Goal: Task Accomplishment & Management: Use online tool/utility

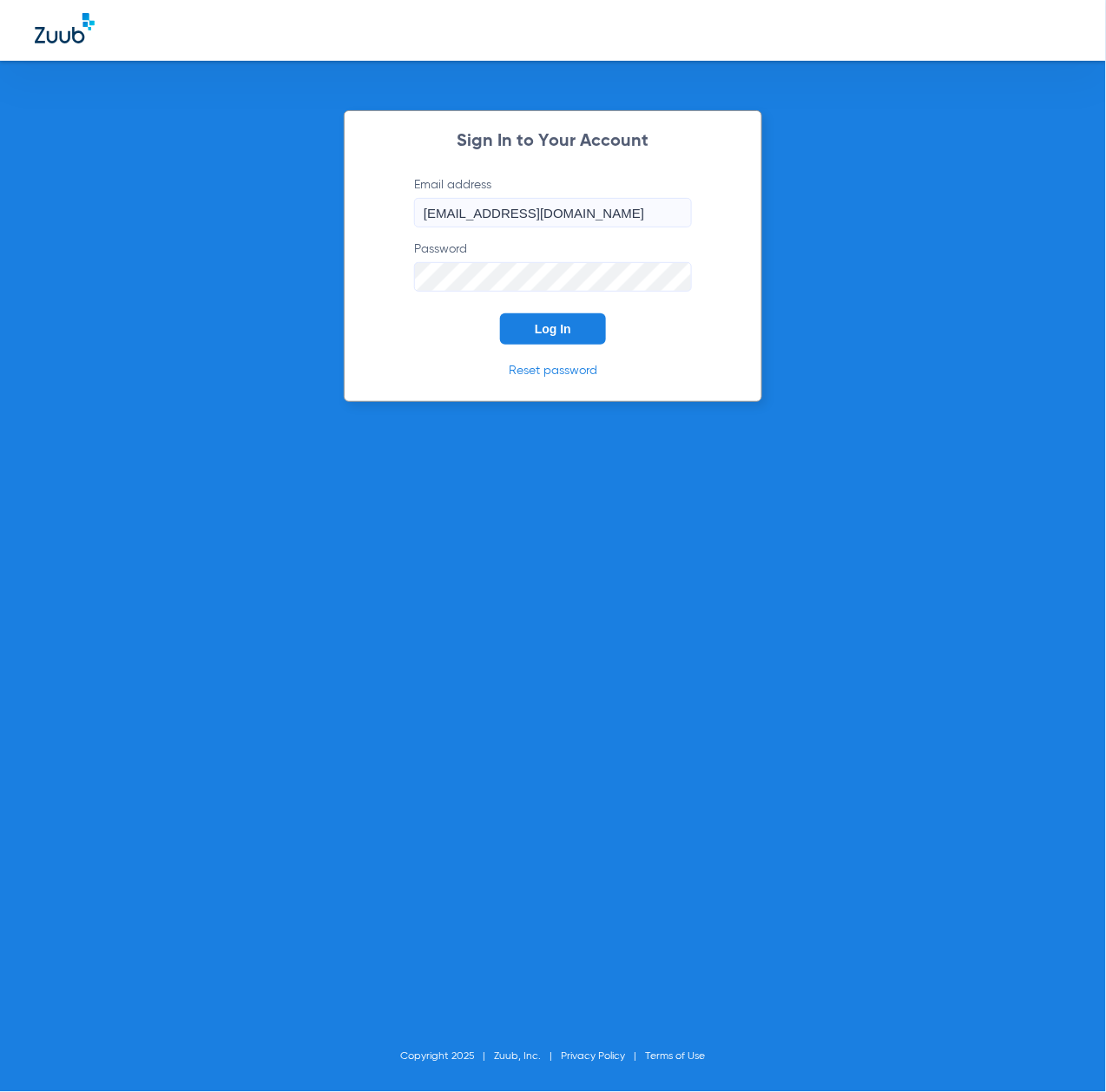
click at [578, 327] on button "Log In" at bounding box center [553, 329] width 106 height 31
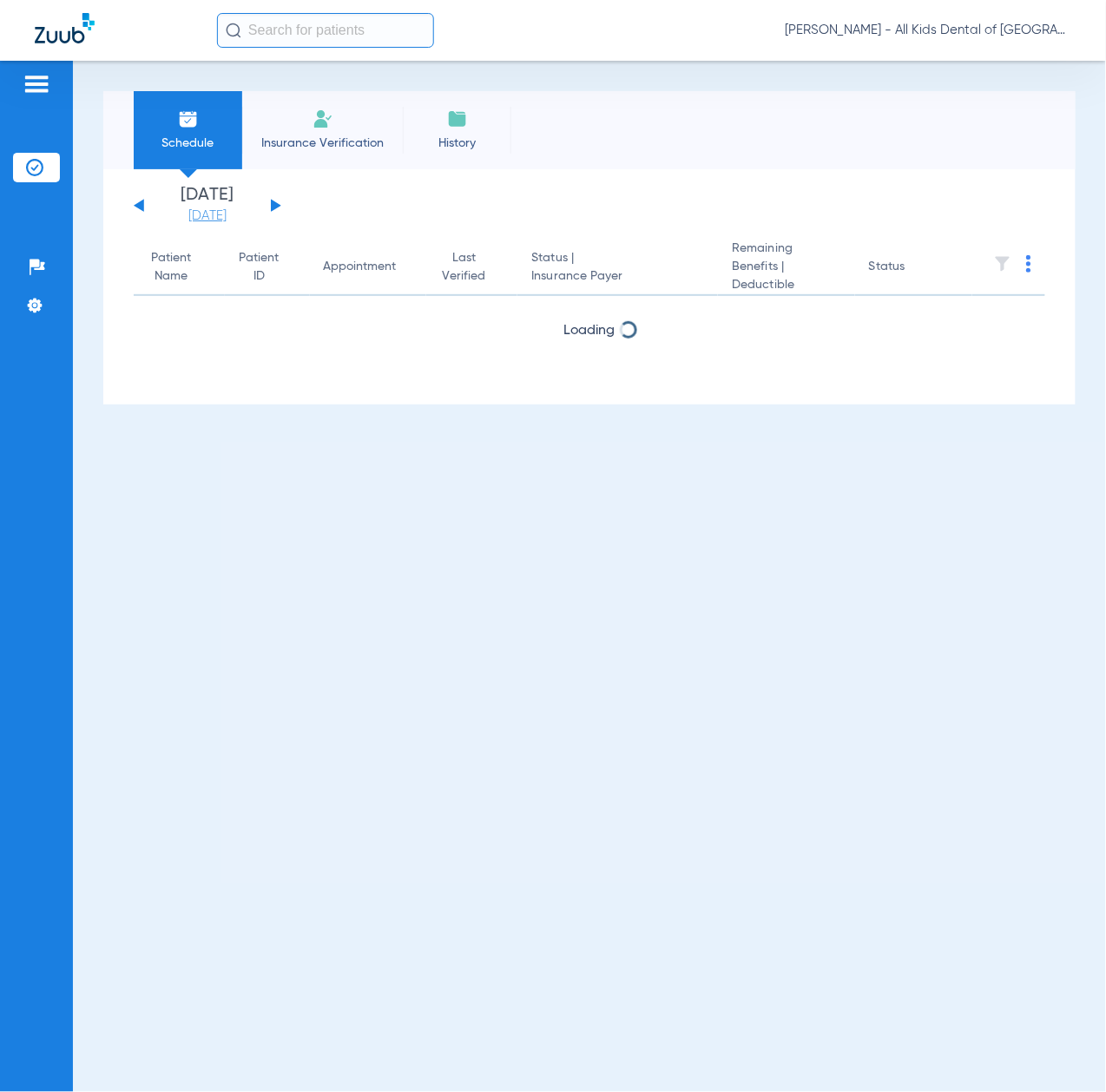
click at [195, 214] on link "[DATE]" at bounding box center [208, 216] width 104 height 17
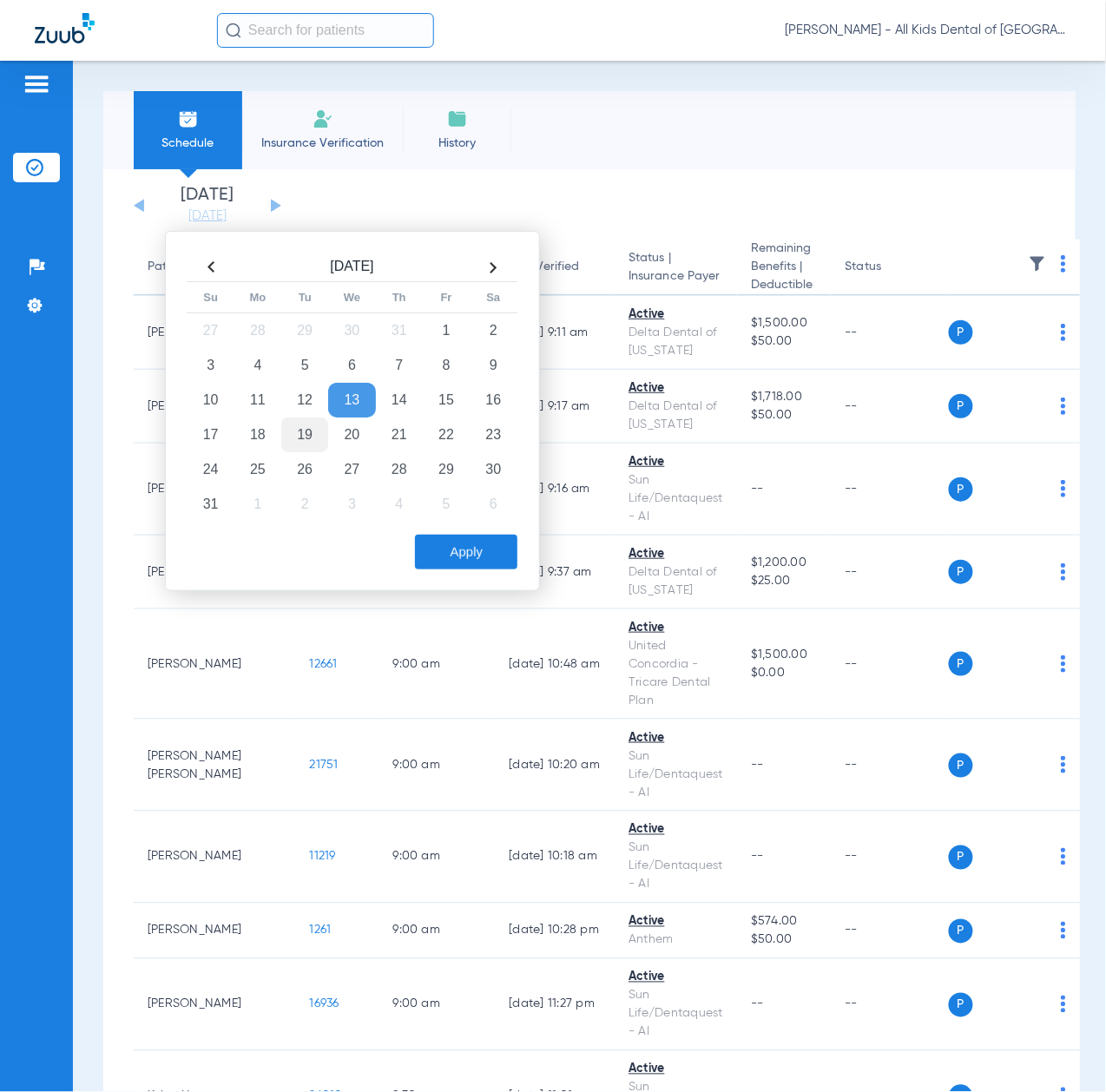
click at [300, 432] on td "19" at bounding box center [305, 435] width 47 height 35
click at [472, 557] on button "Apply" at bounding box center [466, 552] width 103 height 35
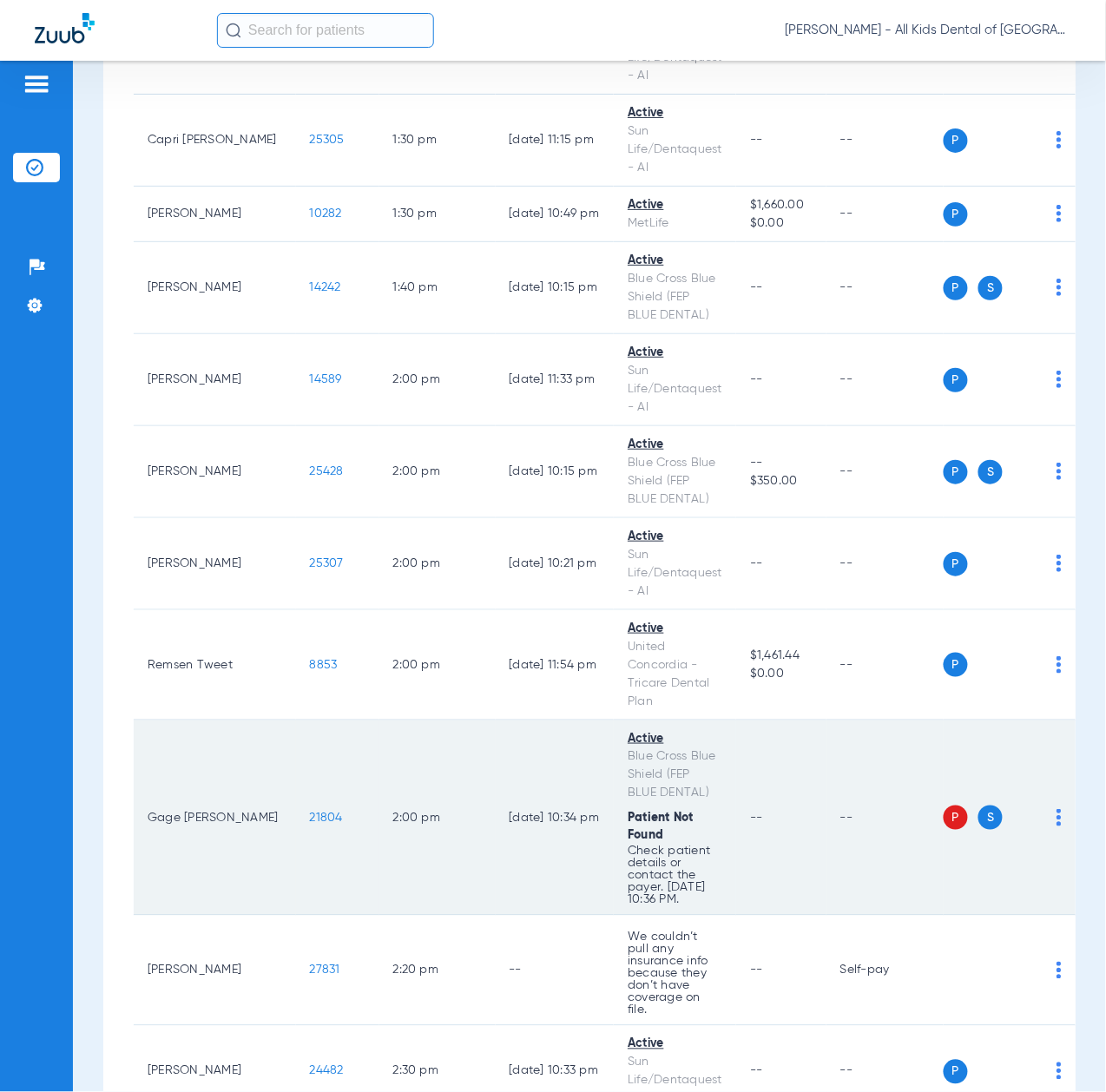
scroll to position [5208, 0]
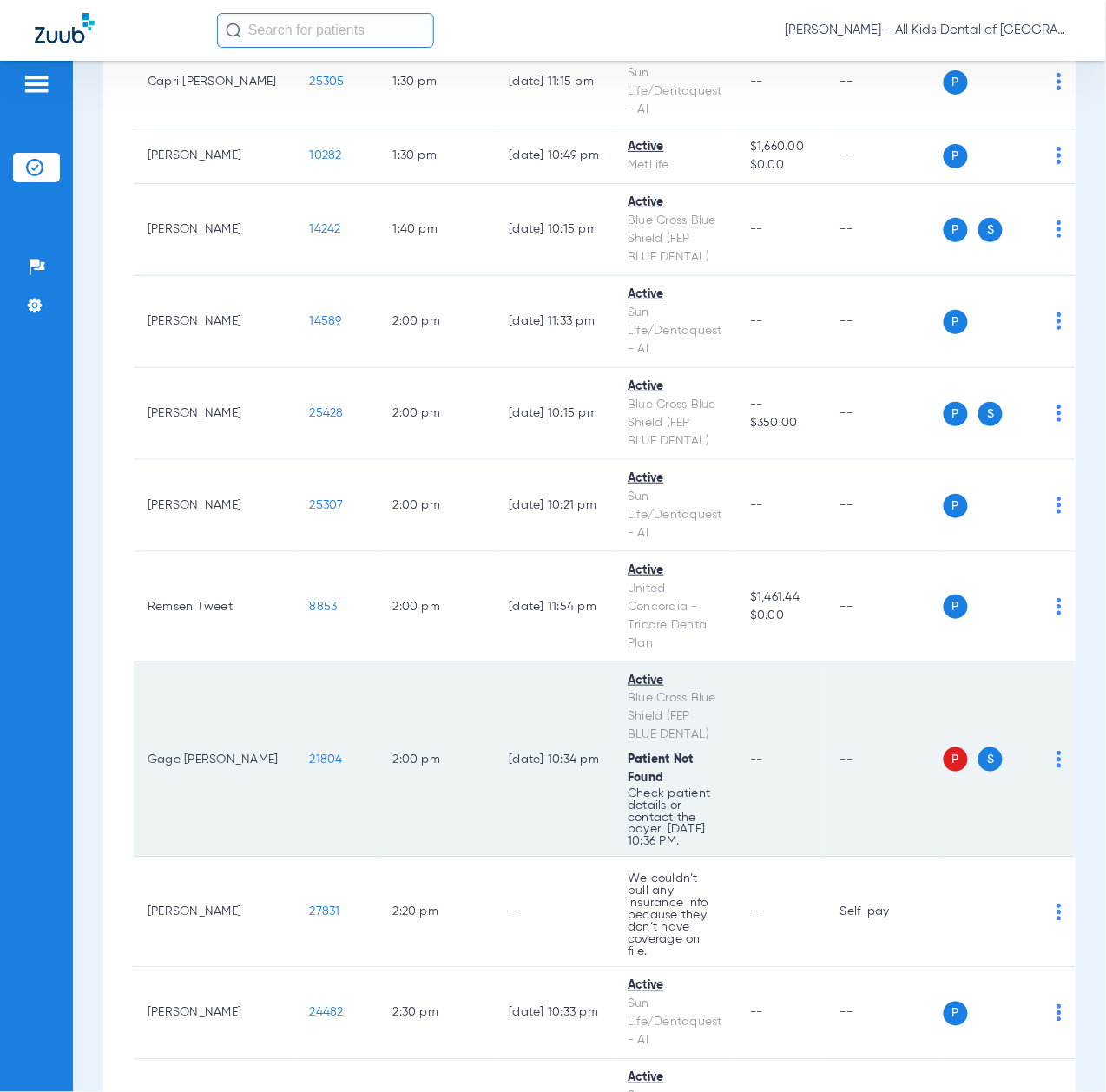
click at [1057, 751] on img at bounding box center [1060, 759] width 5 height 17
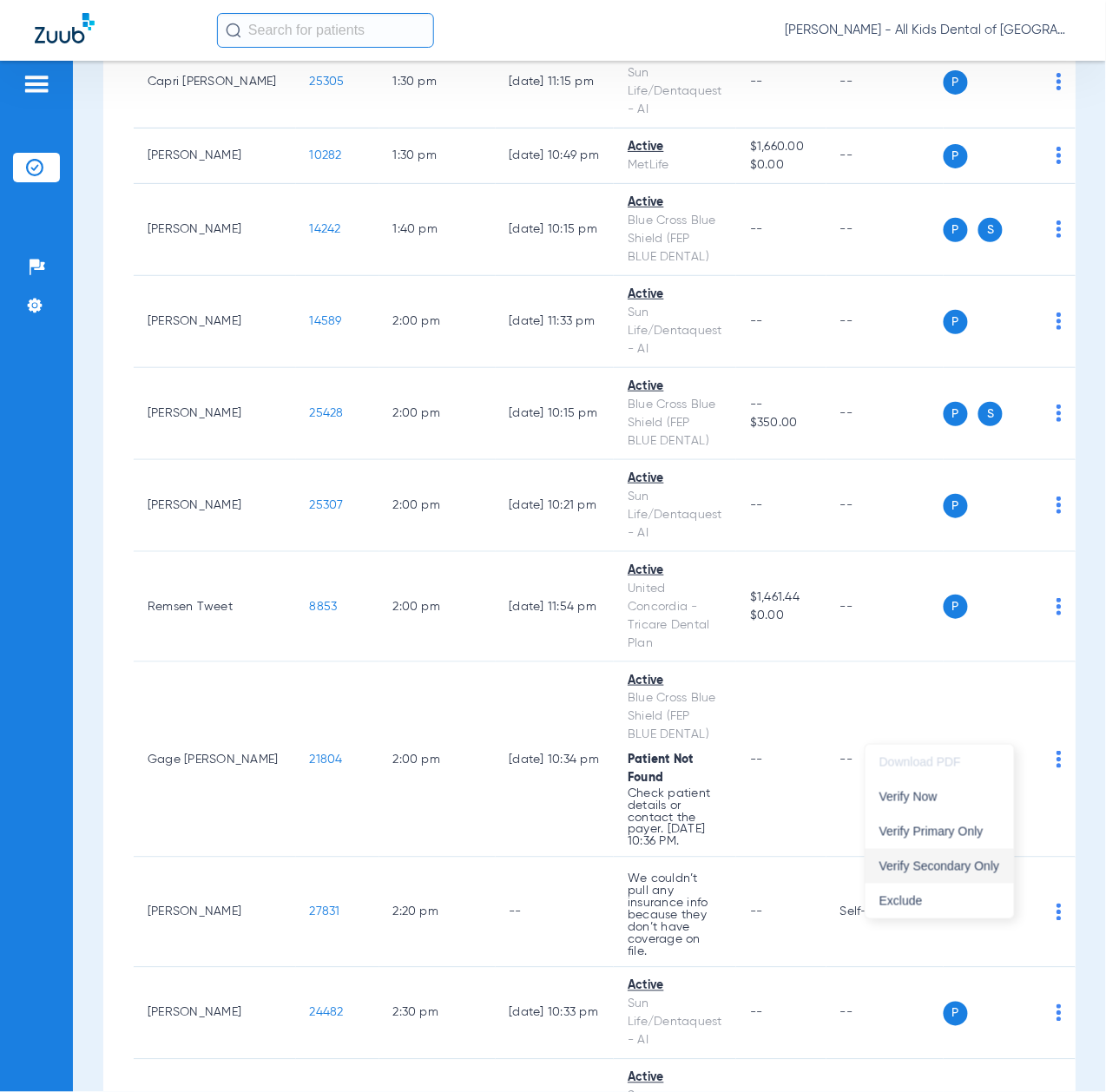
click at [955, 869] on span "Verify Secondary Only" at bounding box center [939, 865] width 121 height 12
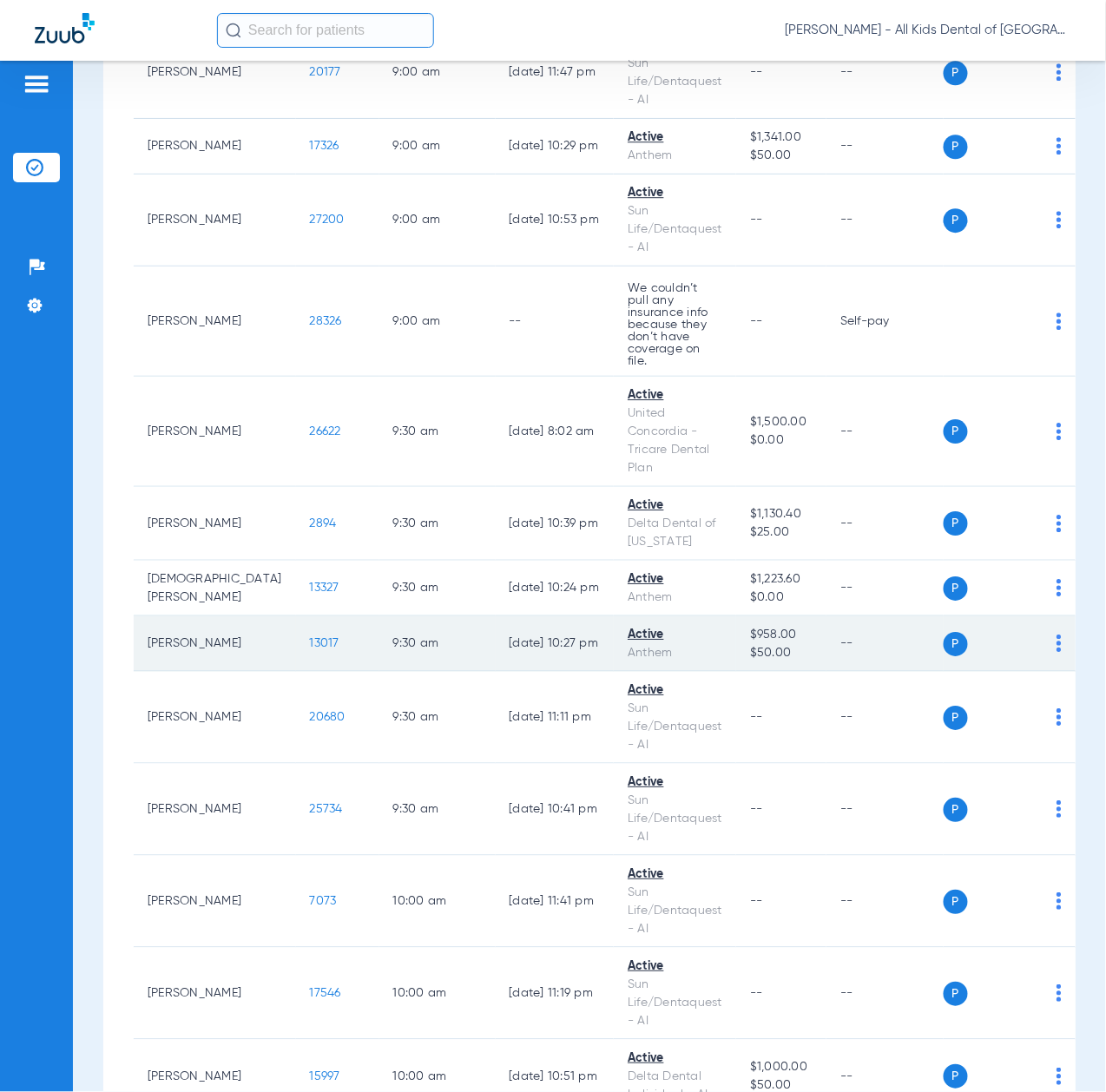
scroll to position [1168, 0]
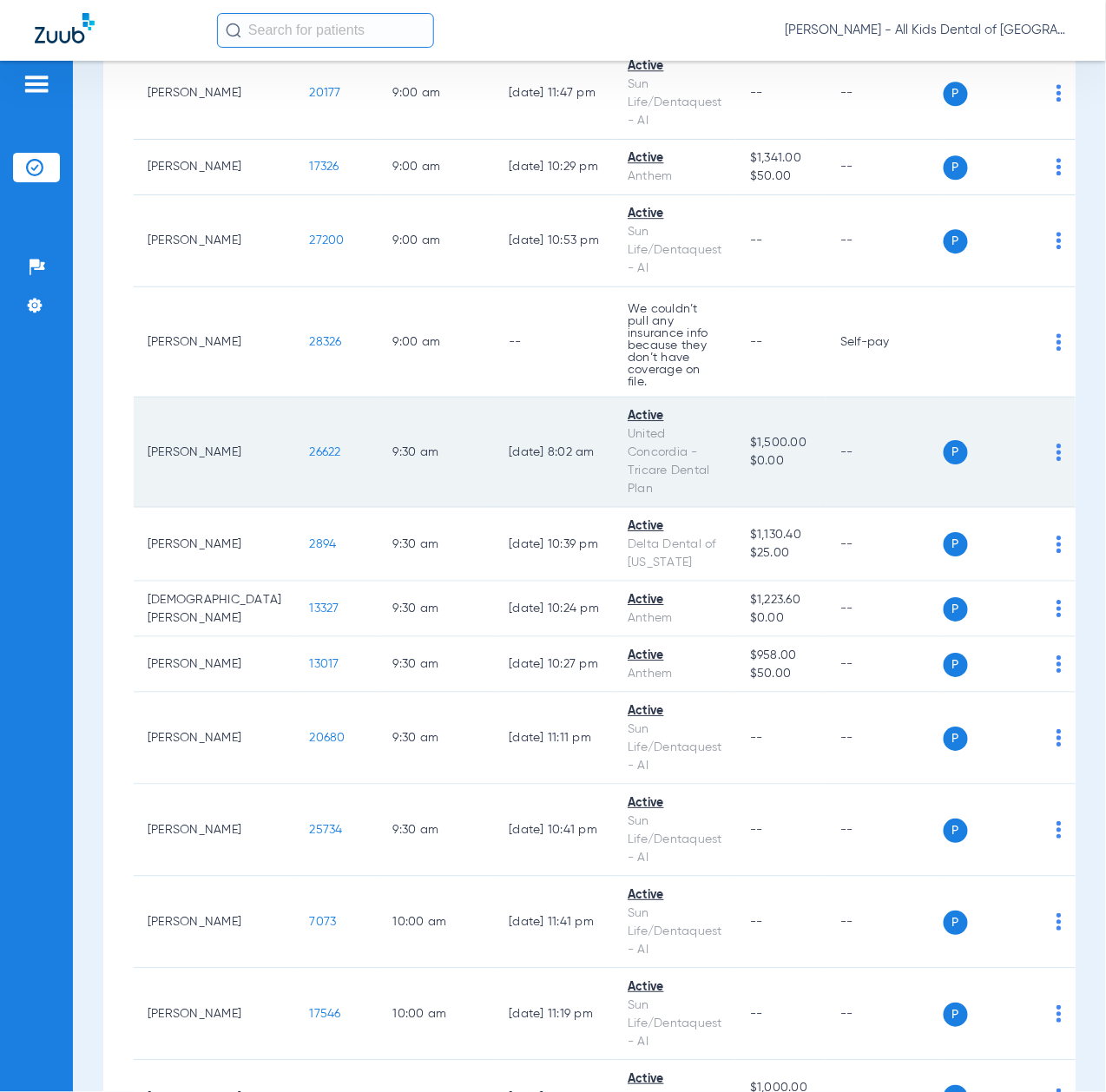
click at [1057, 445] on img at bounding box center [1060, 451] width 5 height 17
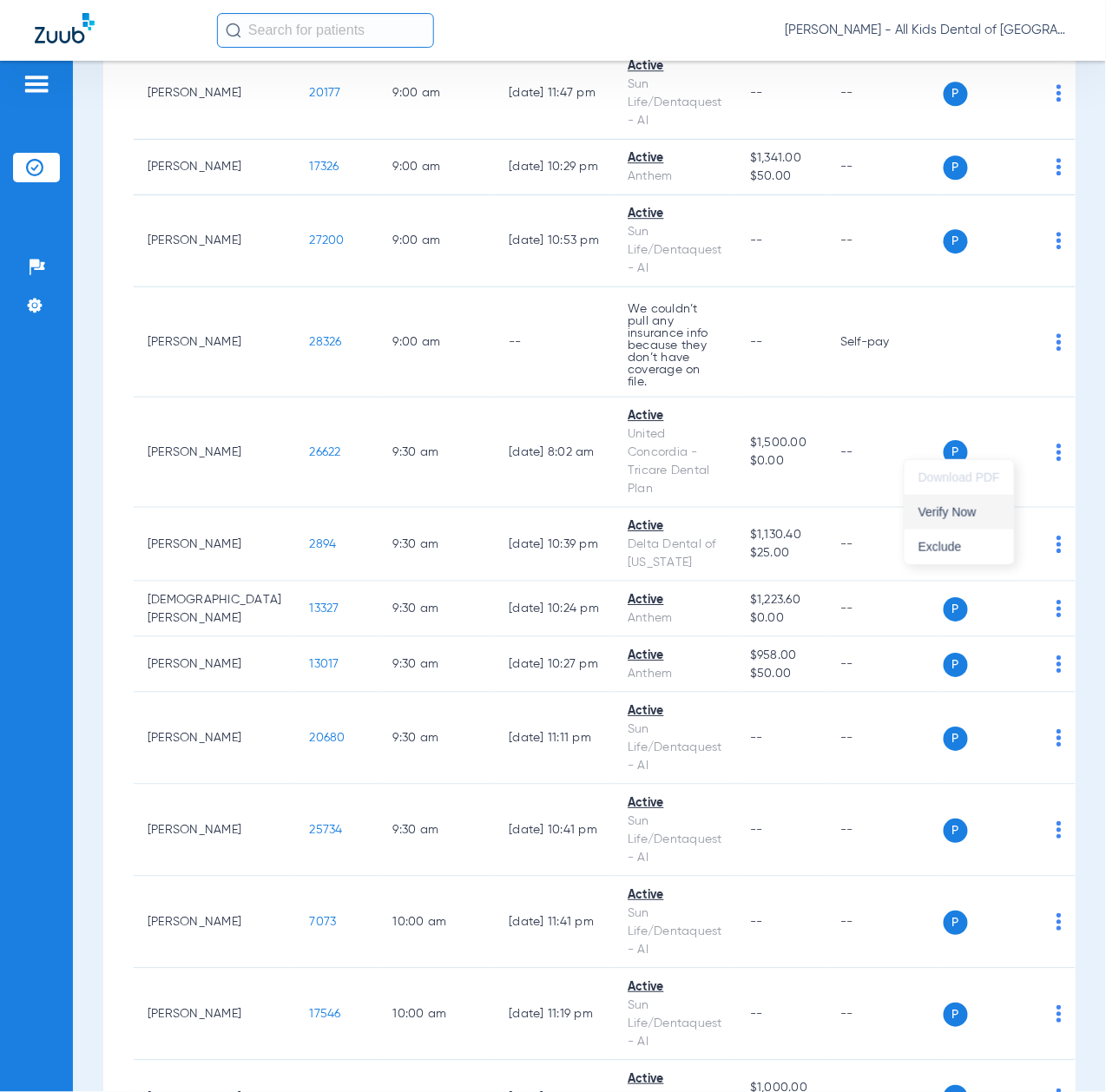
click at [949, 521] on button "Verify Now" at bounding box center [959, 512] width 109 height 35
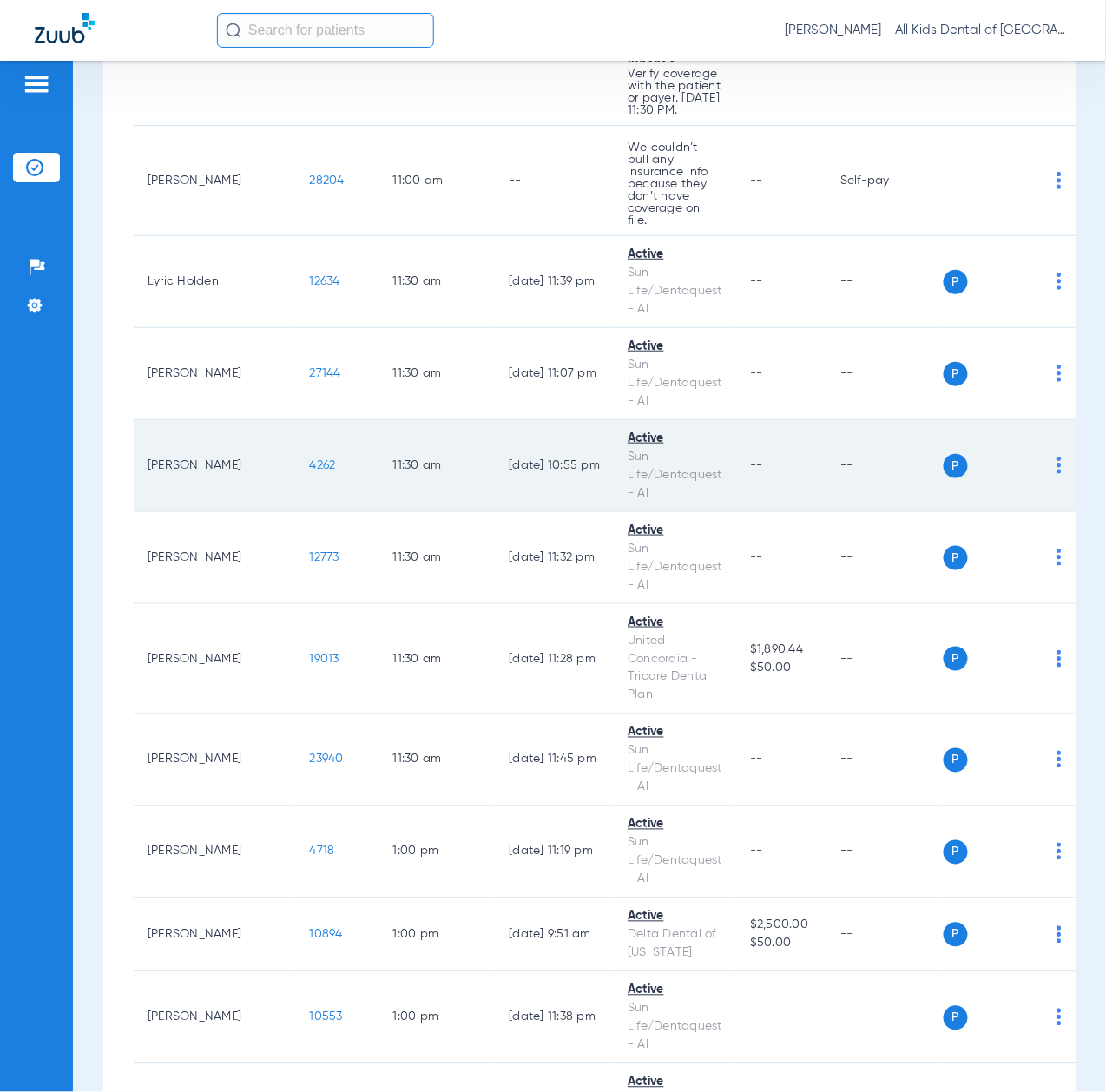
scroll to position [3587, 0]
